Goal: Find specific page/section: Find specific page/section

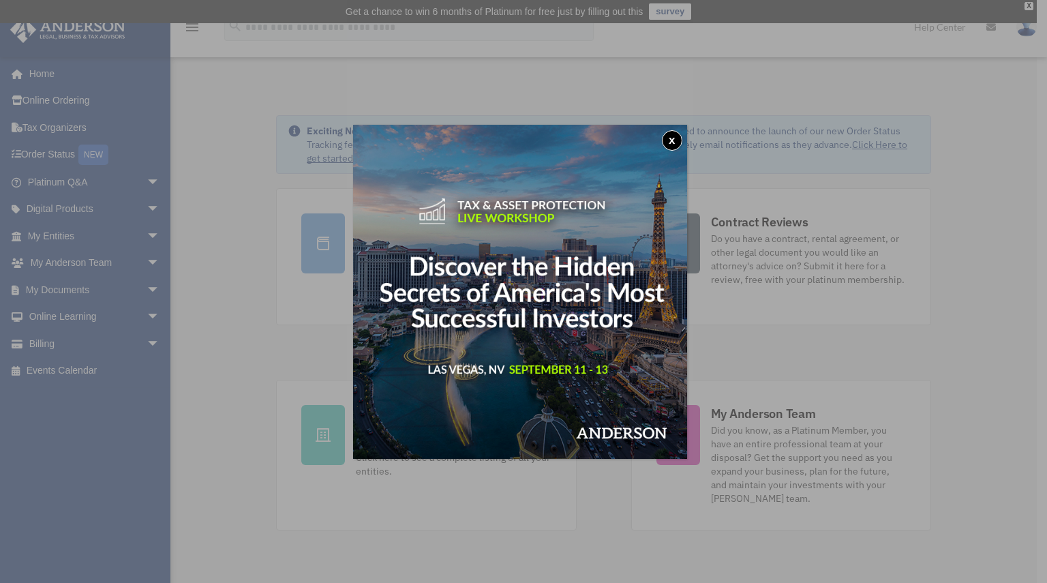
click at [676, 143] on button "x" at bounding box center [672, 140] width 20 height 20
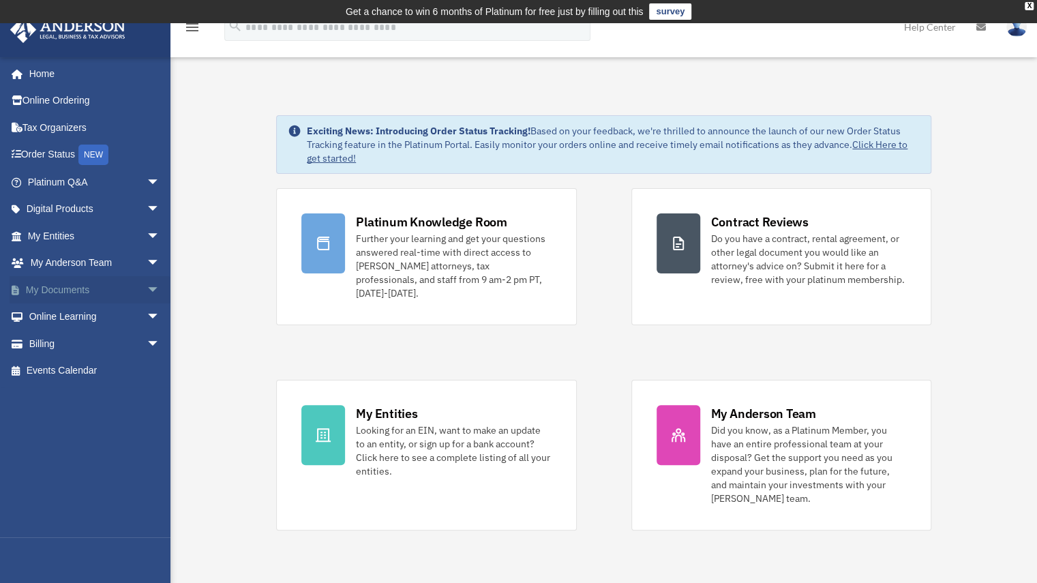
click at [147, 287] on span "arrow_drop_down" at bounding box center [160, 290] width 27 height 28
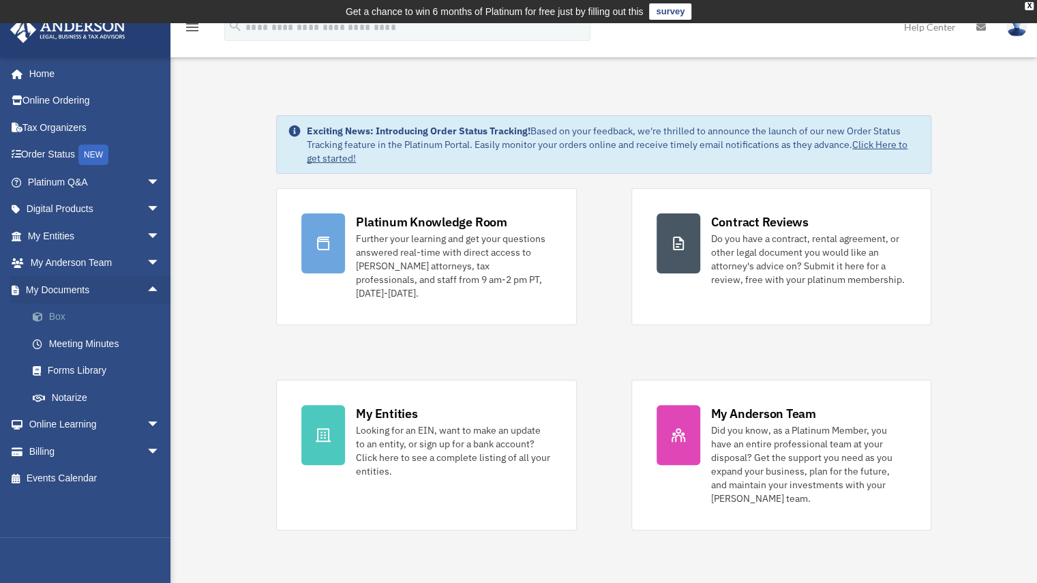
click at [61, 312] on link "Box" at bounding box center [100, 316] width 162 height 27
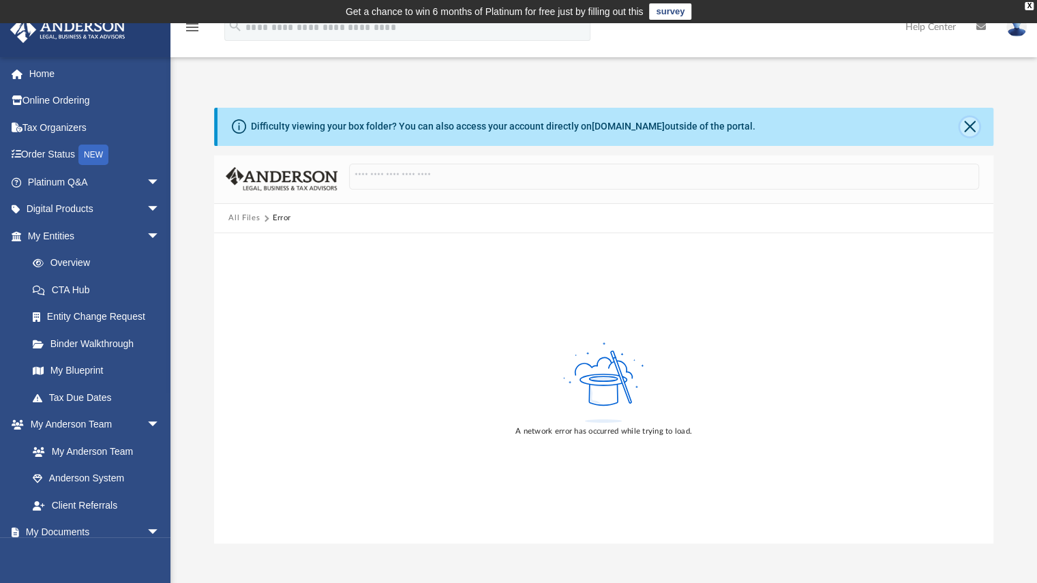
click at [966, 125] on button "Close" at bounding box center [969, 126] width 19 height 19
